Goal: Information Seeking & Learning: Learn about a topic

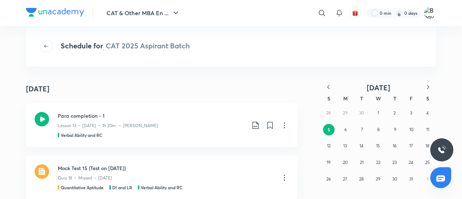
click at [54, 14] on img at bounding box center [55, 12] width 58 height 9
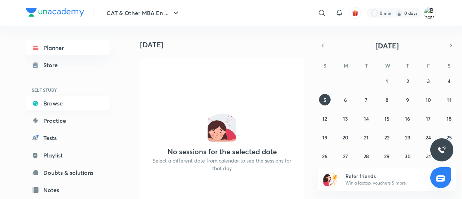
click at [60, 109] on link "Browse" at bounding box center [68, 103] width 84 height 14
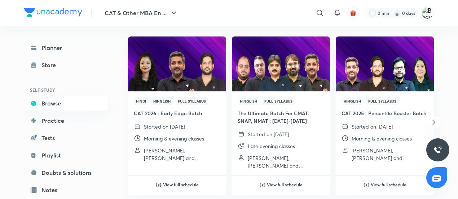
scroll to position [258, 0]
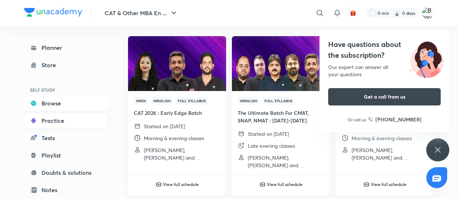
click at [63, 122] on link "Practice" at bounding box center [66, 120] width 84 height 14
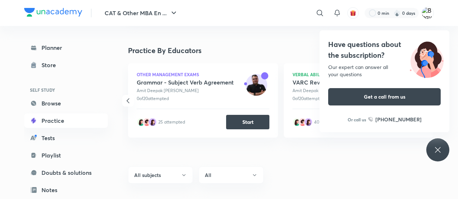
click at [444, 148] on div "Have questions about the subscription? Our expert can answer all your questions…" at bounding box center [438, 149] width 23 height 23
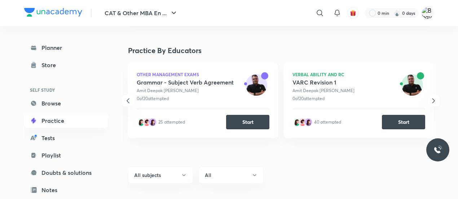
click at [434, 104] on icon "button" at bounding box center [433, 100] width 9 height 9
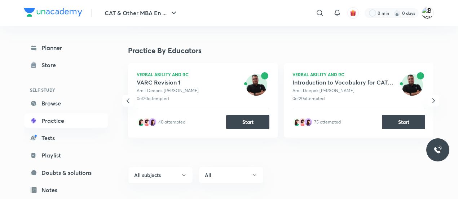
click at [434, 104] on icon "button" at bounding box center [433, 100] width 9 height 9
click at [62, 105] on link "Browse" at bounding box center [66, 103] width 84 height 14
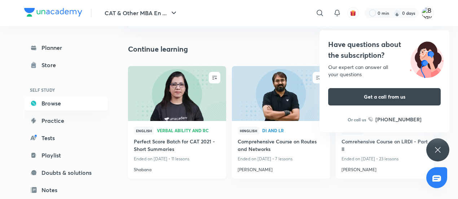
scroll to position [65, 0]
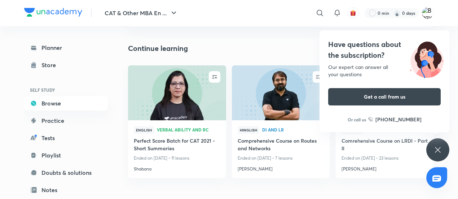
click at [447, 152] on div "Have questions about the subscription? Our expert can answer all your questions…" at bounding box center [438, 149] width 23 height 23
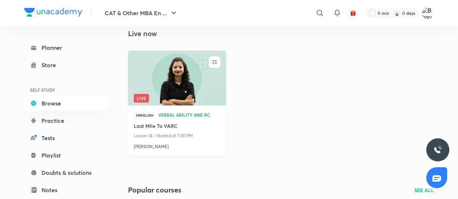
scroll to position [455, 0]
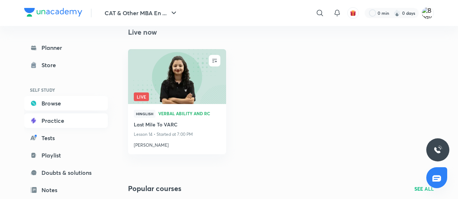
click at [83, 123] on link "Practice" at bounding box center [66, 120] width 84 height 14
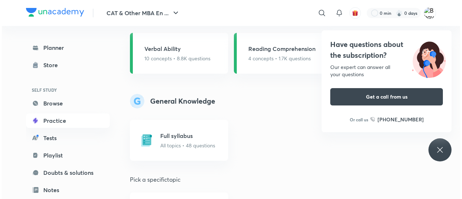
scroll to position [681, 0]
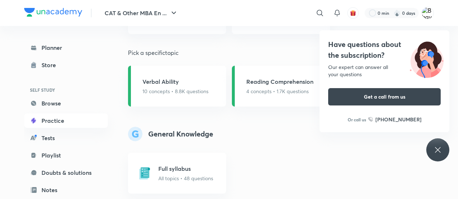
click at [438, 151] on icon at bounding box center [438, 149] width 9 height 9
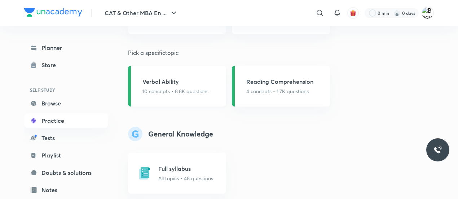
click at [183, 96] on div "Verbal Ability 10 concepts • 8.8K questions" at bounding box center [177, 86] width 98 height 41
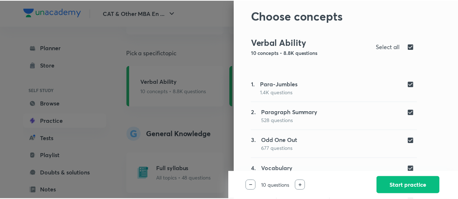
scroll to position [18, 0]
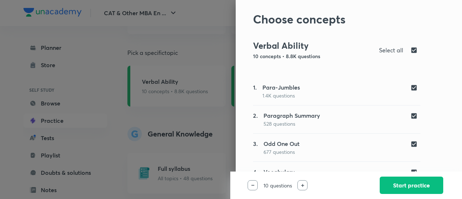
click at [164, 91] on div at bounding box center [231, 99] width 462 height 199
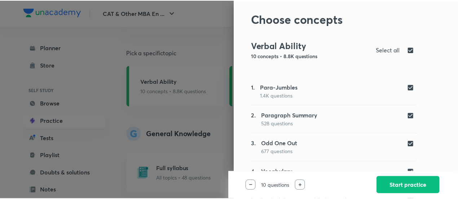
scroll to position [0, 0]
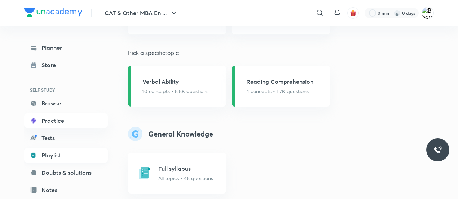
click at [65, 152] on link "Playlist" at bounding box center [66, 155] width 84 height 14
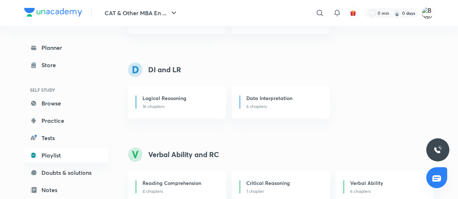
scroll to position [179, 0]
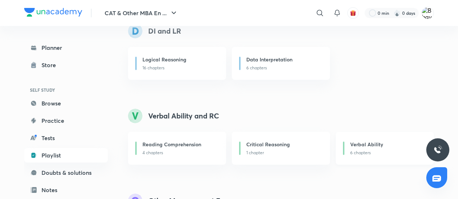
click at [371, 148] on h6 "Verbal Ability" at bounding box center [366, 144] width 33 height 8
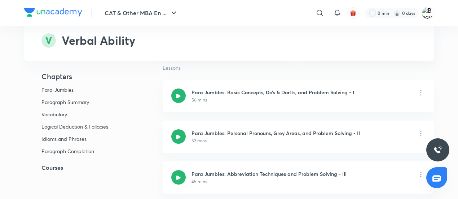
scroll to position [110, 0]
click at [176, 96] on icon at bounding box center [178, 96] width 4 height 4
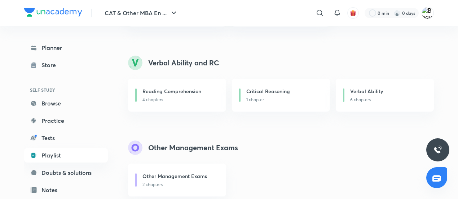
scroll to position [232, 0]
click at [178, 90] on h6 "Reading Comprehension" at bounding box center [172, 91] width 59 height 8
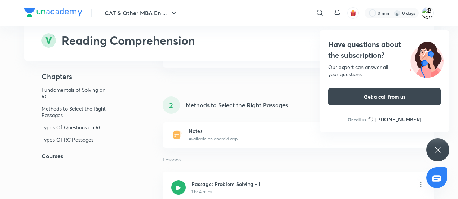
scroll to position [278, 0]
click at [442, 143] on div "Have questions about the subscription? Our expert can answer all your questions…" at bounding box center [438, 149] width 23 height 23
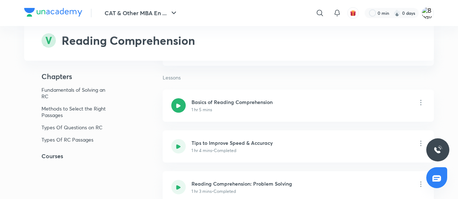
scroll to position [101, 0]
click at [181, 104] on div at bounding box center [178, 106] width 14 height 14
